Goal: Task Accomplishment & Management: Complete application form

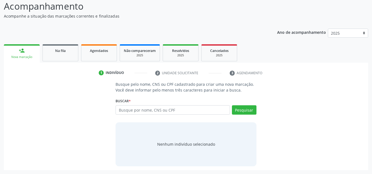
scroll to position [46, 0]
click at [23, 57] on div "Nova marcação" at bounding box center [22, 57] width 28 height 4
click at [142, 110] on input "text" at bounding box center [172, 110] width 114 height 9
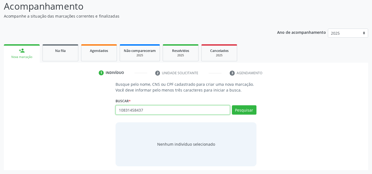
type input "10831458437"
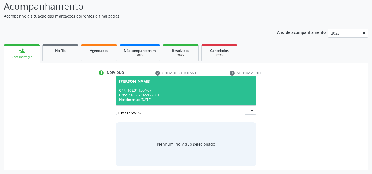
click at [152, 100] on div "Nascimento: [DATE]" at bounding box center [186, 100] width 134 height 5
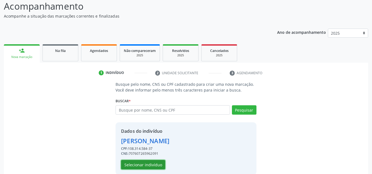
click at [146, 165] on button "Selecionar indivíduo" at bounding box center [143, 164] width 44 height 9
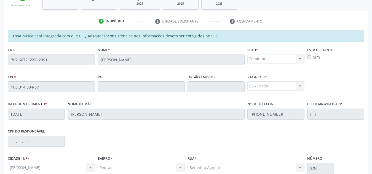
scroll to position [148, 0]
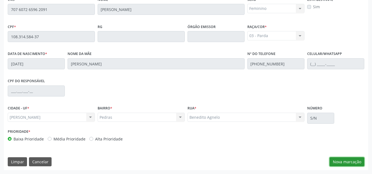
click at [338, 163] on button "Nova marcação" at bounding box center [346, 162] width 35 height 9
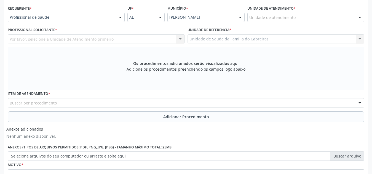
scroll to position [122, 0]
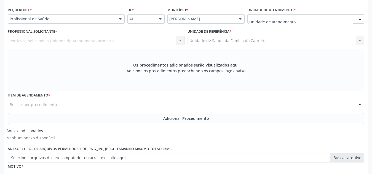
click at [311, 21] on div at bounding box center [305, 18] width 117 height 9
type input "n"
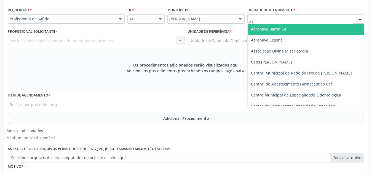
type input "est"
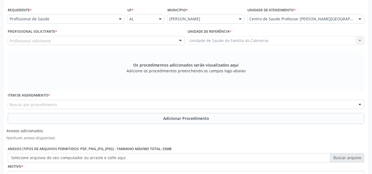
click at [104, 41] on div "Profissional solicitante" at bounding box center [96, 40] width 177 height 9
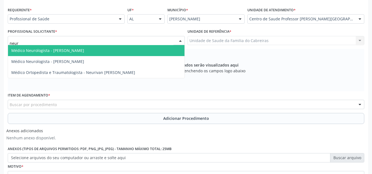
type input "neuri"
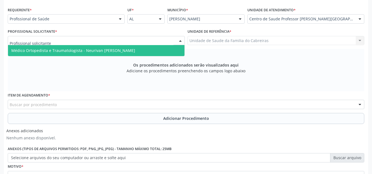
click at [101, 76] on div "Os procedimentos adicionados serão visualizados aqui Adicione os procedimentos …" at bounding box center [186, 70] width 356 height 42
